Goal: Information Seeking & Learning: Check status

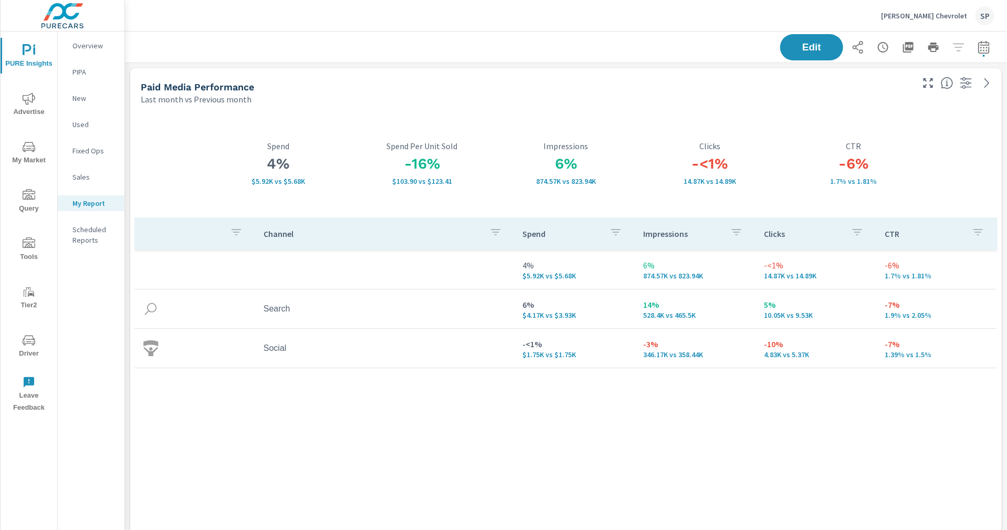
scroll to position [3991, 883]
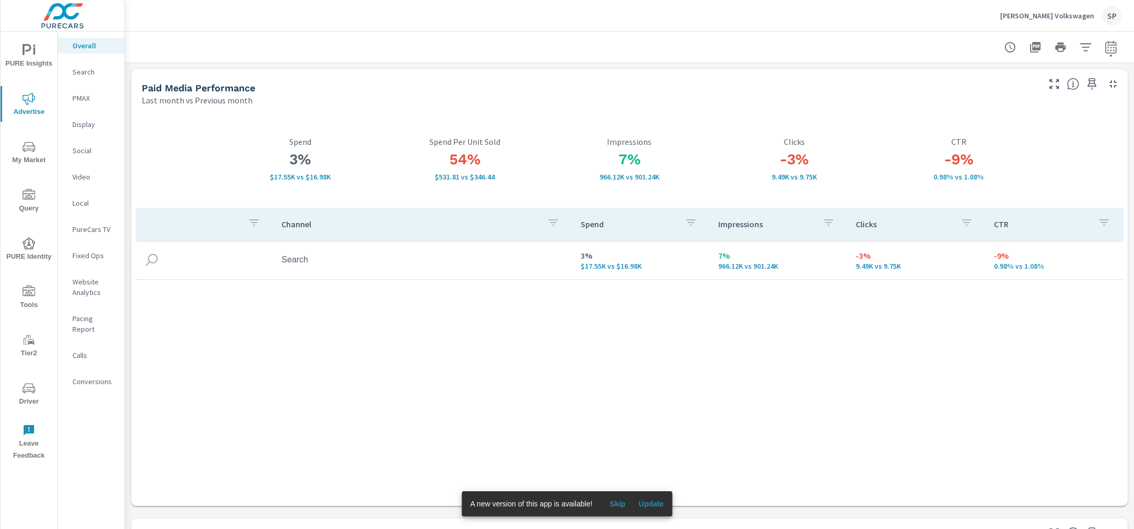
click at [1114, 12] on div "SP" at bounding box center [1112, 15] width 19 height 19
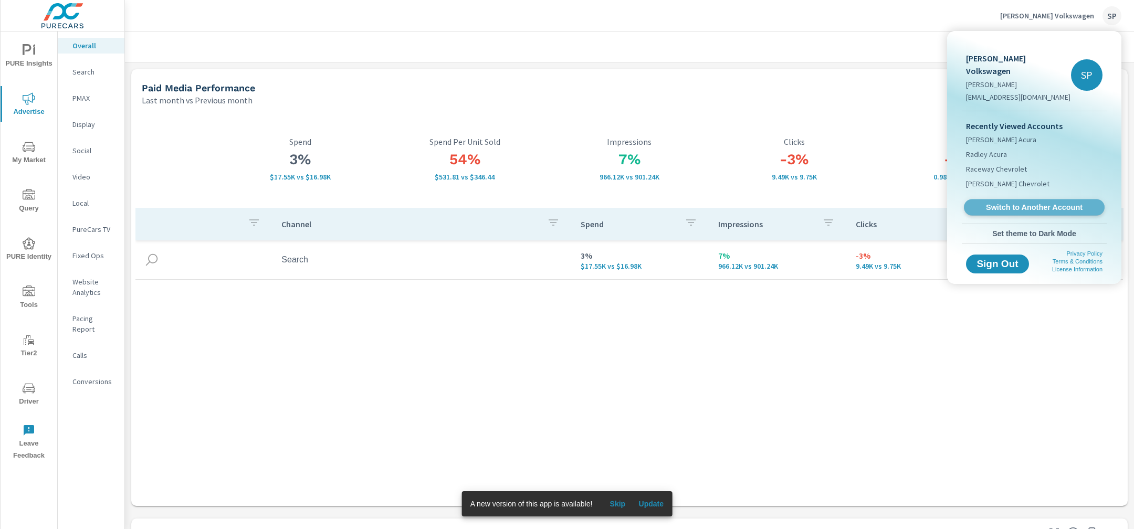
click at [1030, 203] on span "Switch to Another Account" at bounding box center [1034, 208] width 129 height 10
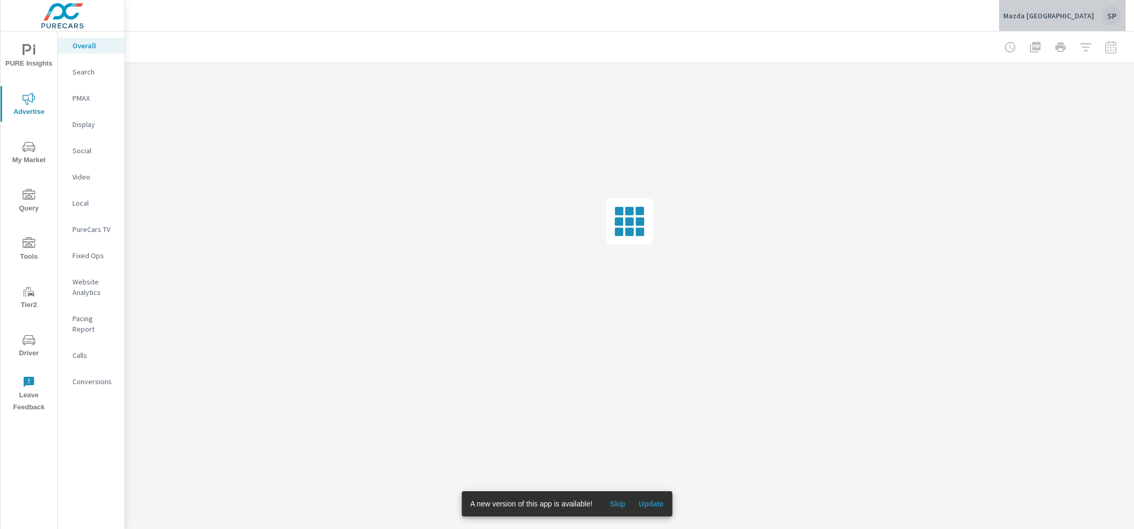
click at [1111, 16] on div "SP" at bounding box center [1112, 15] width 19 height 19
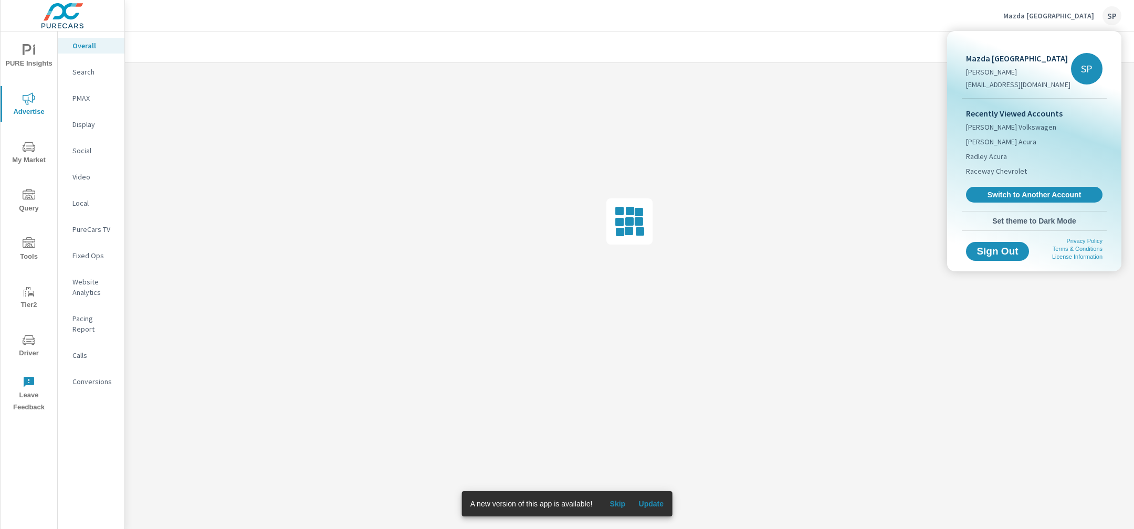
click at [1033, 214] on button "Set theme to Dark Mode" at bounding box center [1034, 221] width 145 height 19
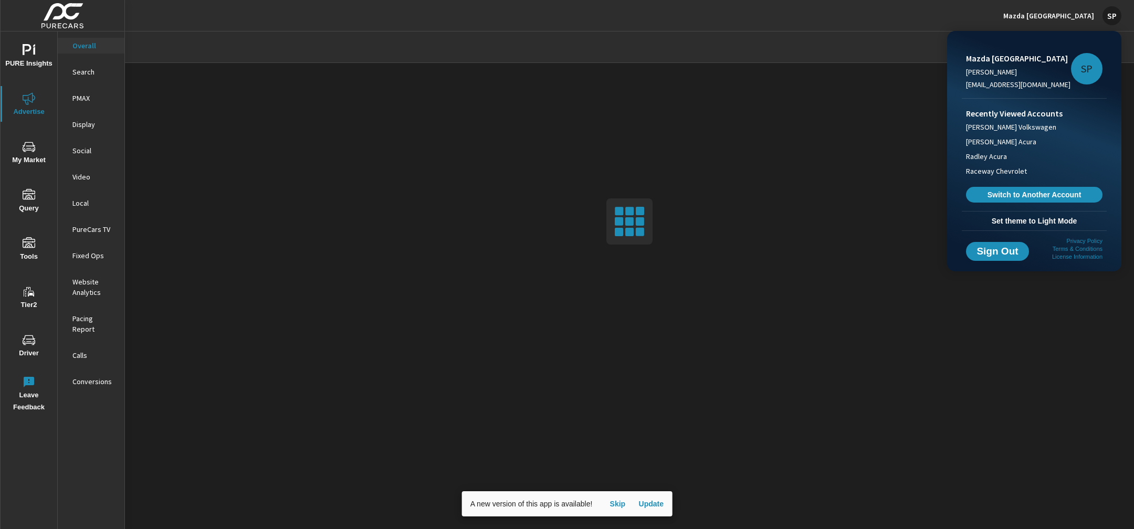
click at [828, 27] on div at bounding box center [567, 264] width 1134 height 529
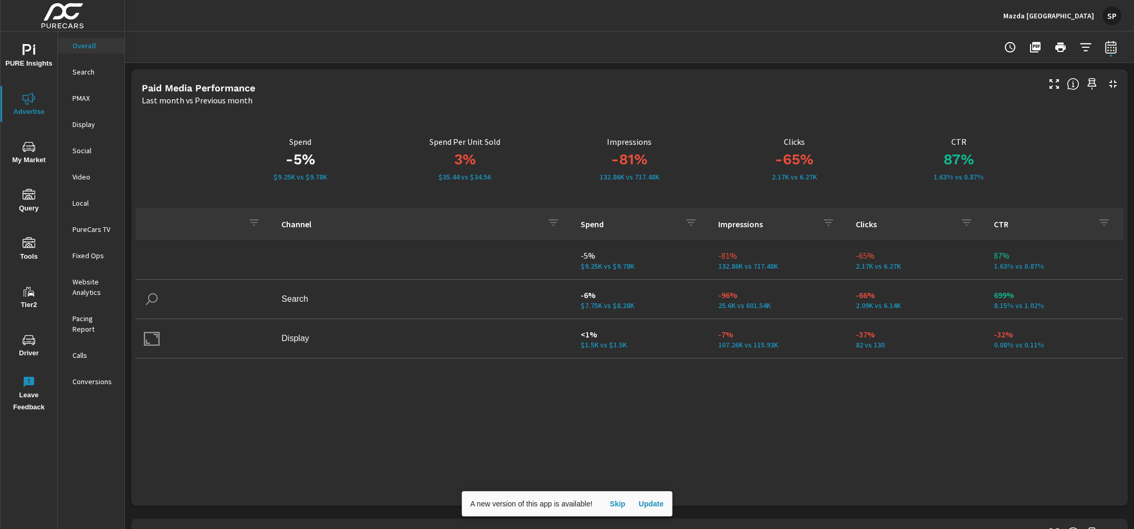
click at [1112, 41] on icon "button" at bounding box center [1110, 46] width 11 height 13
select select "Last month"
select select "Previous month"
click at [1024, 95] on select "Custom Yesterday Last week Last 7 days Last 14 days Last 30 days Last 45 days L…" at bounding box center [1027, 91] width 105 height 21
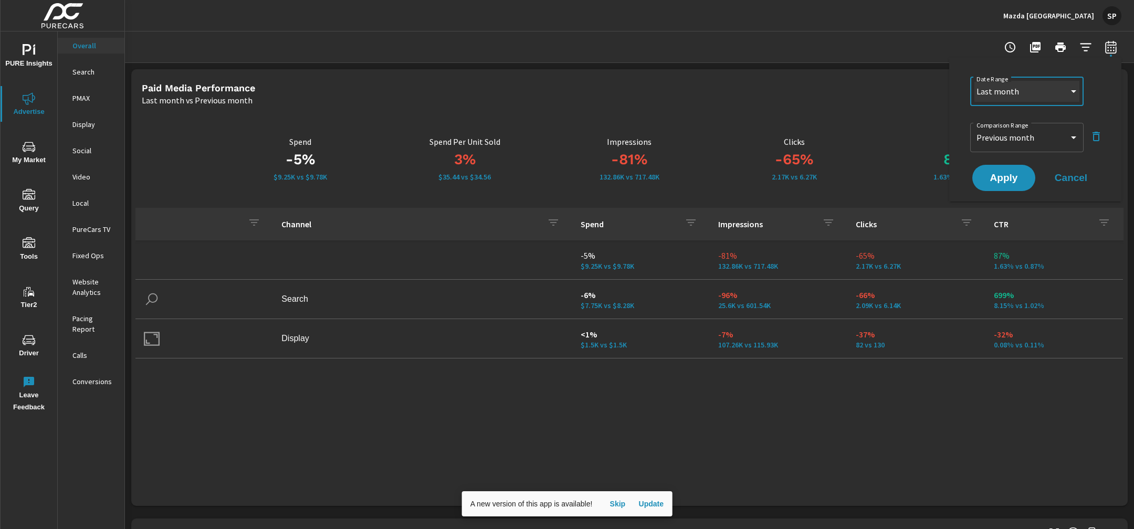
select select "Last 30 days"
click at [975, 81] on select "Custom Yesterday Last week Last 7 days Last 14 days Last 30 days Last 45 days L…" at bounding box center [1027, 91] width 105 height 21
click at [1015, 132] on select "Custom Previous period Previous month Previous year" at bounding box center [1027, 137] width 105 height 21
select select "Previous period"
click at [975, 127] on select "Custom Previous period Previous month Previous year" at bounding box center [1027, 137] width 105 height 21
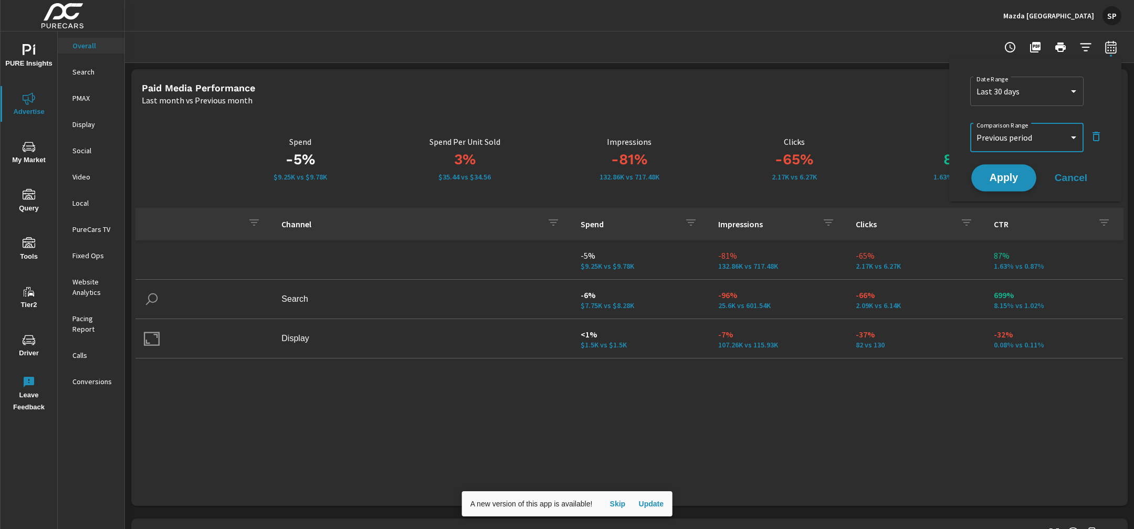
click at [1000, 184] on button "Apply" at bounding box center [1003, 177] width 65 height 27
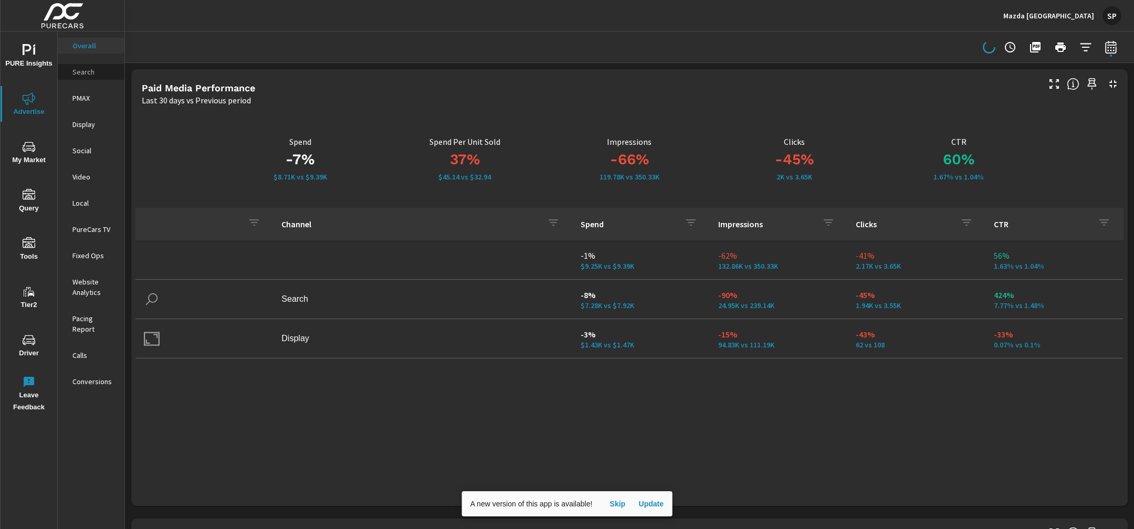
click at [86, 73] on p "Search" at bounding box center [94, 72] width 44 height 11
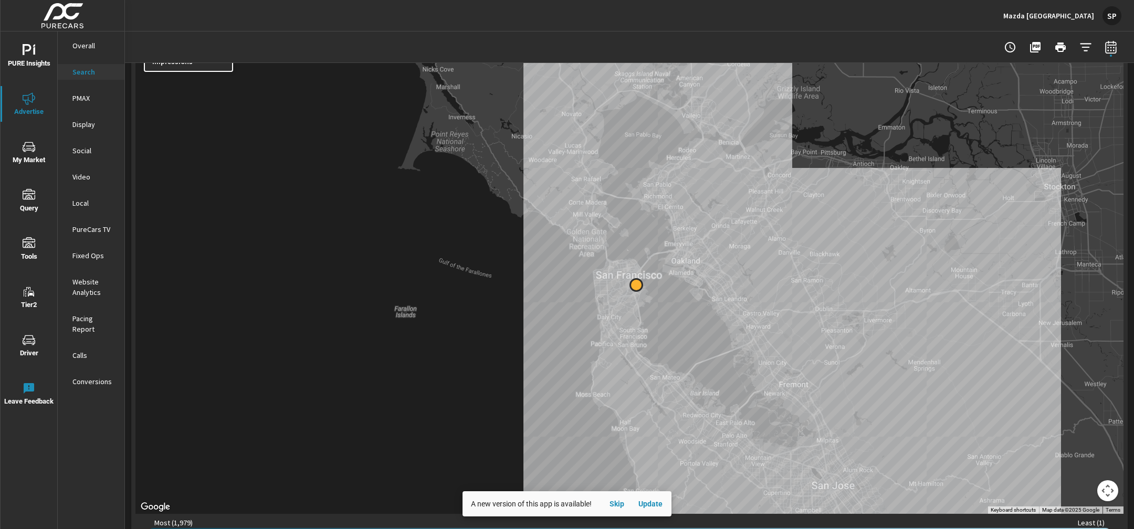
scroll to position [179, 0]
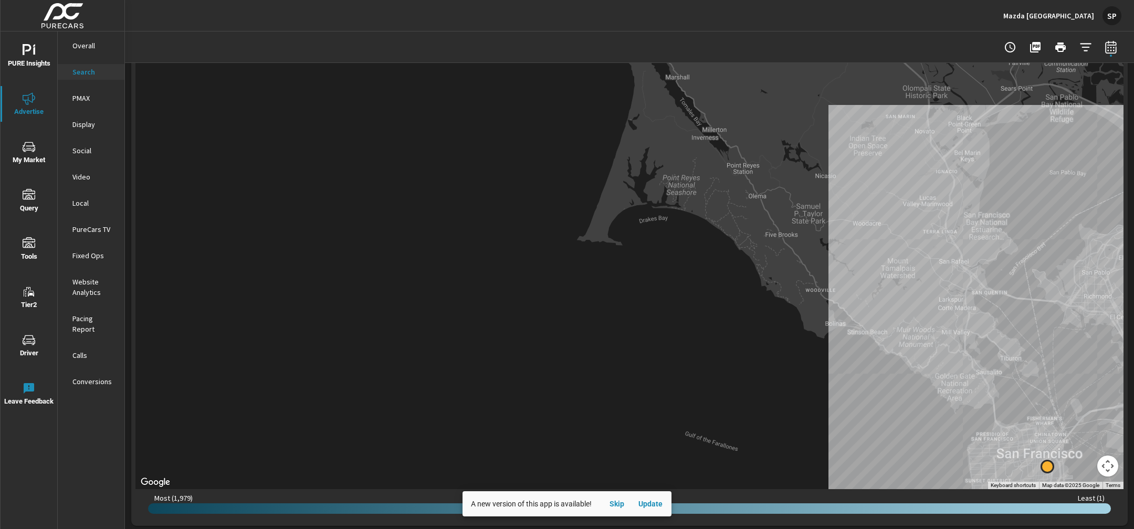
scroll to position [207, 0]
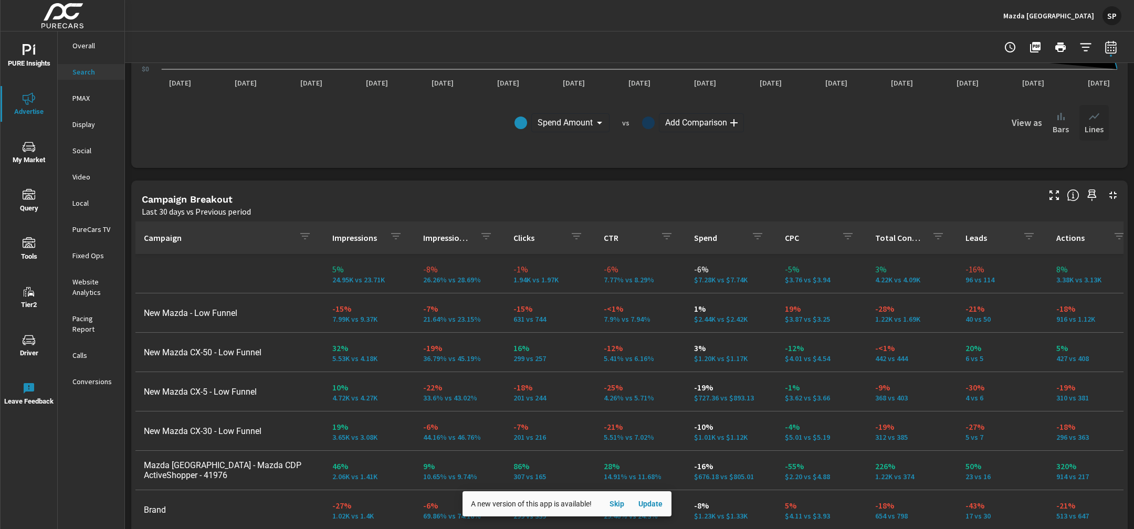
scroll to position [994, 0]
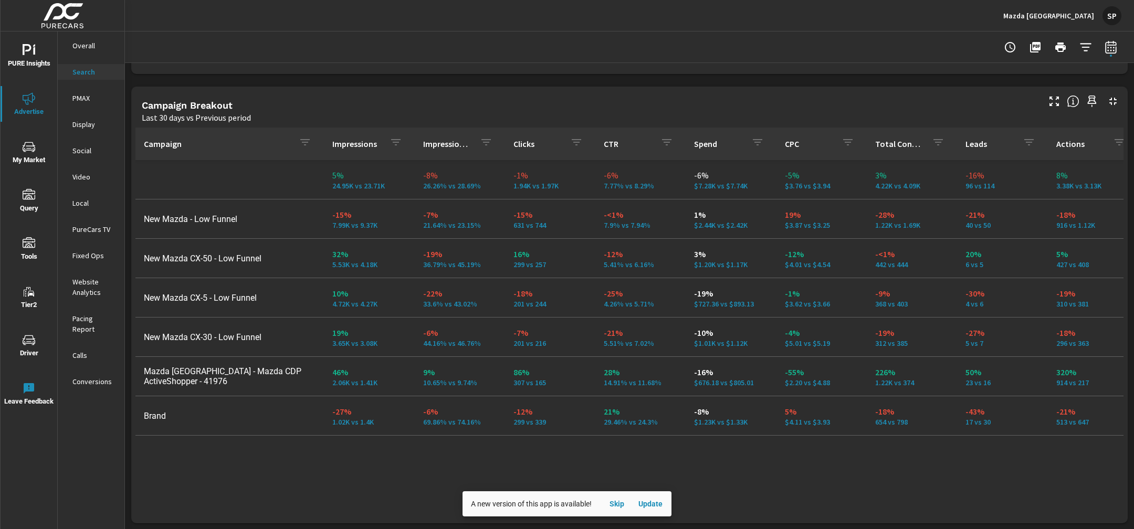
click at [85, 97] on p "PMAX" at bounding box center [94, 98] width 44 height 11
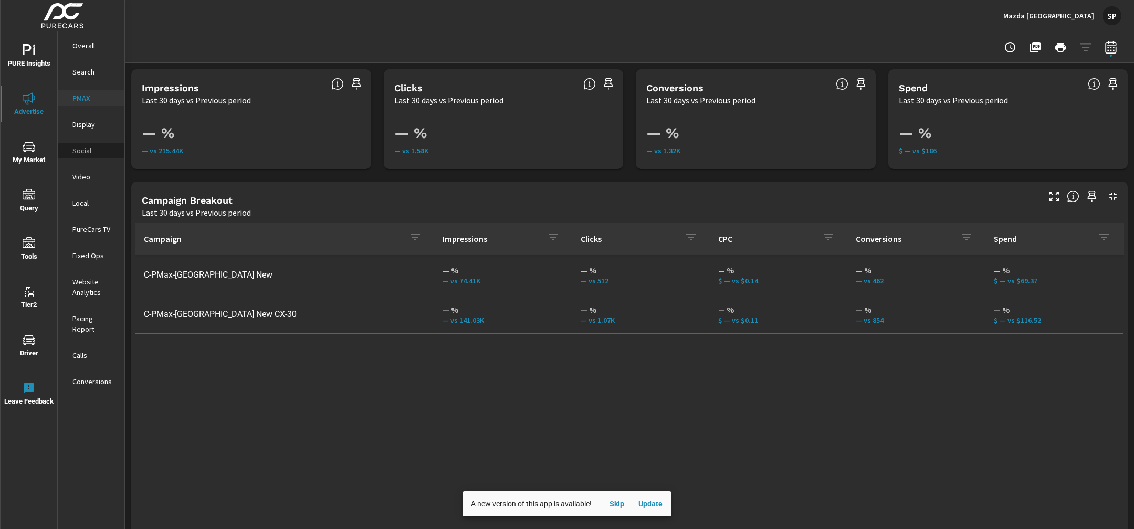
click at [86, 155] on p "Social" at bounding box center [94, 150] width 44 height 11
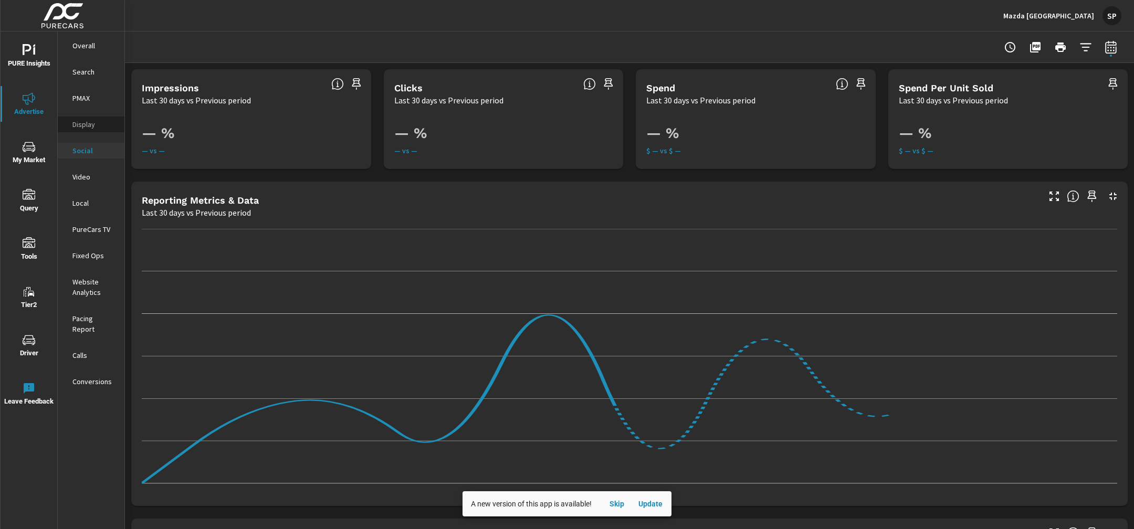
click at [78, 120] on p "Display" at bounding box center [94, 124] width 44 height 11
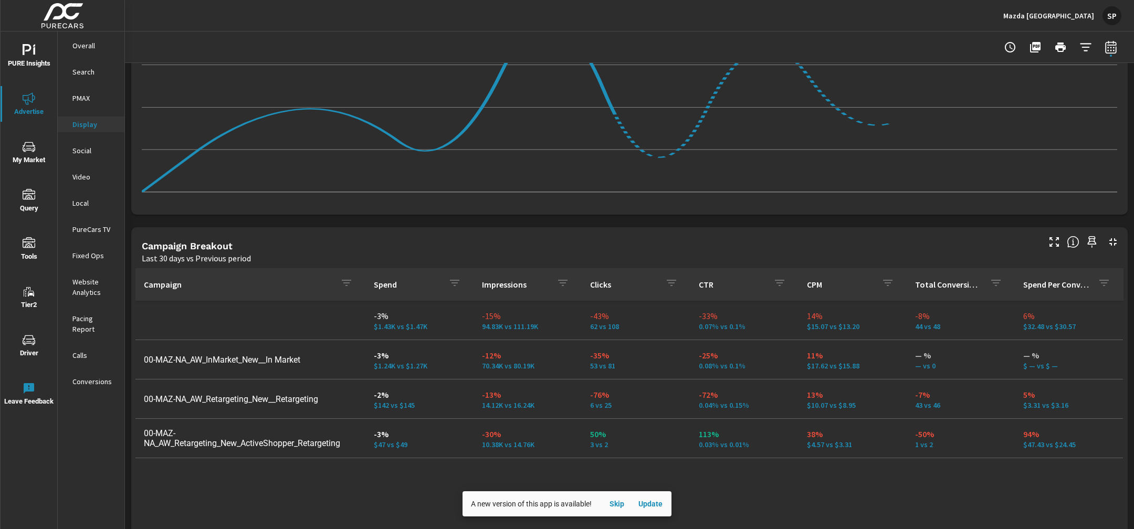
scroll to position [295, 0]
